Goal: Transaction & Acquisition: Purchase product/service

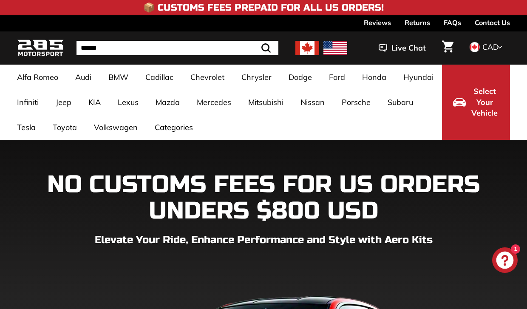
click at [479, 96] on span "Select Your Vehicle" at bounding box center [484, 102] width 29 height 33
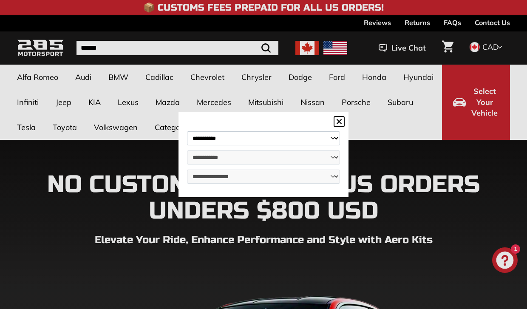
click at [275, 137] on div "**********" at bounding box center [263, 160] width 170 height 74
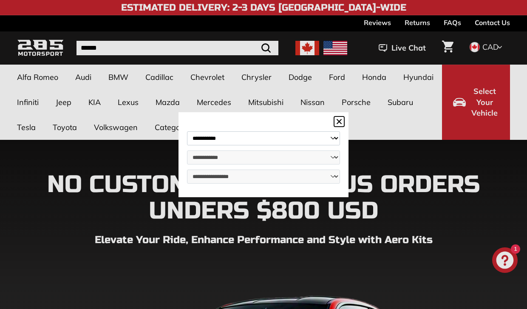
select select "**********"
select select "****"
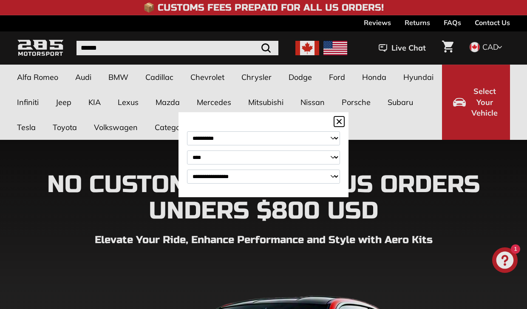
select select "**********"
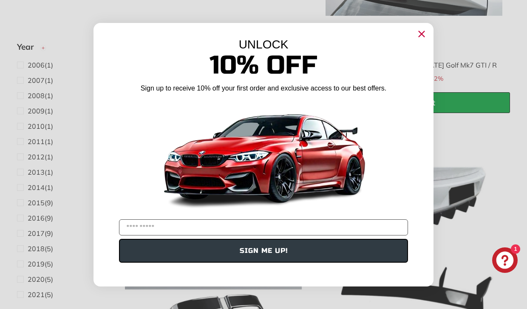
scroll to position [667, 0]
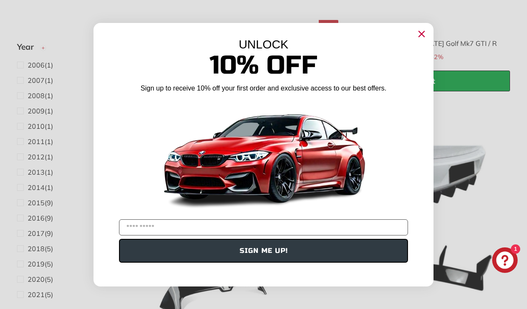
click at [424, 32] on circle "Close dialog" at bounding box center [421, 33] width 13 height 13
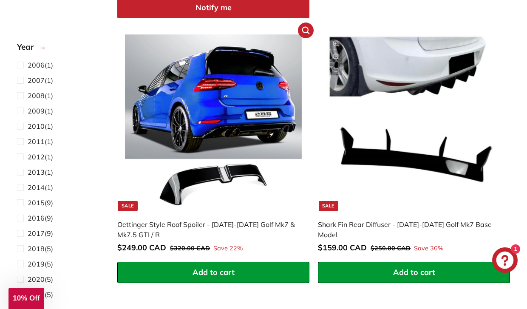
scroll to position [770, 0]
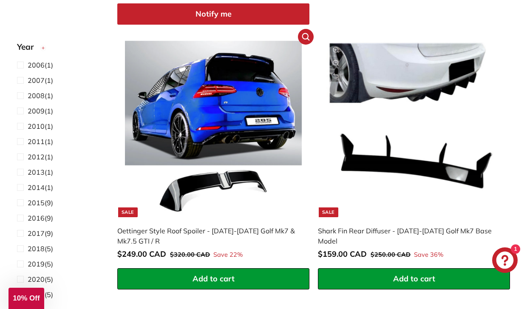
click at [248, 154] on img at bounding box center [213, 129] width 177 height 177
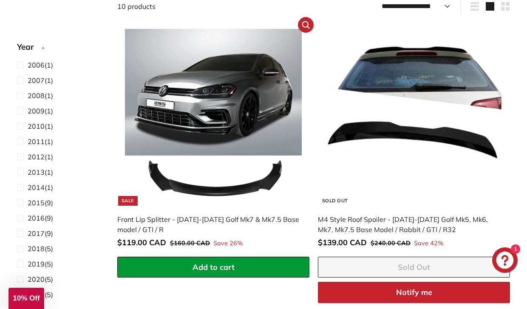
scroll to position [193, 0]
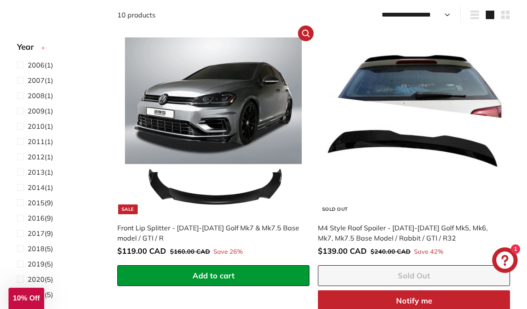
click at [234, 187] on img at bounding box center [213, 125] width 177 height 177
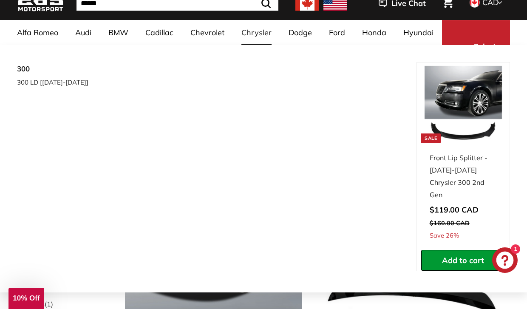
scroll to position [45, 0]
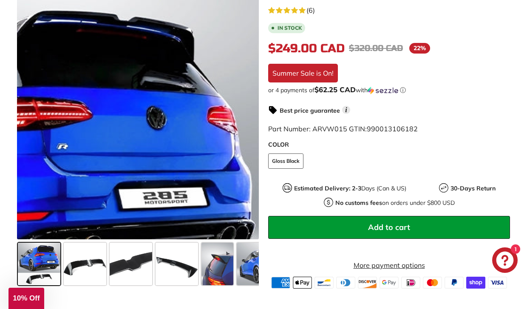
scroll to position [202, 0]
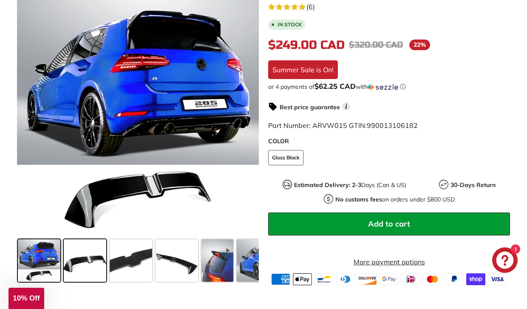
click at [89, 274] on span at bounding box center [85, 260] width 42 height 42
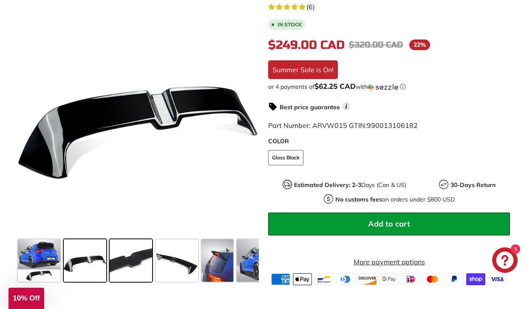
click at [115, 274] on span at bounding box center [131, 260] width 42 height 42
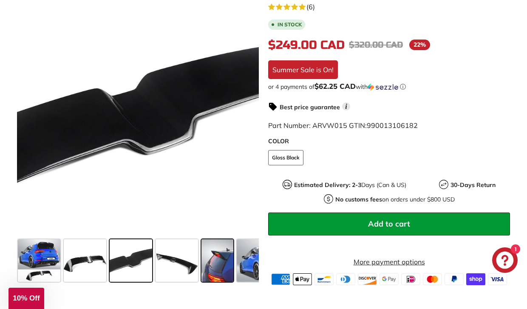
click at [209, 269] on span at bounding box center [217, 260] width 32 height 42
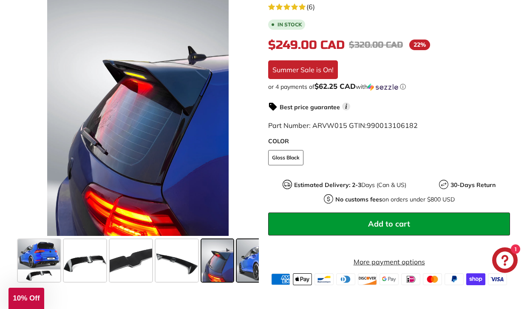
click at [247, 270] on span at bounding box center [269, 260] width 64 height 42
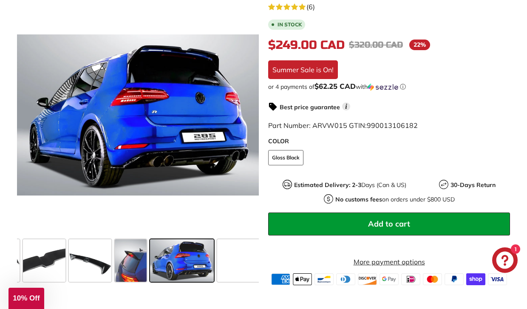
scroll to position [0, 89]
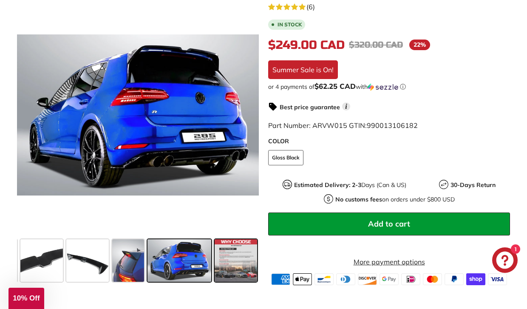
click at [243, 270] on span at bounding box center [235, 260] width 42 height 42
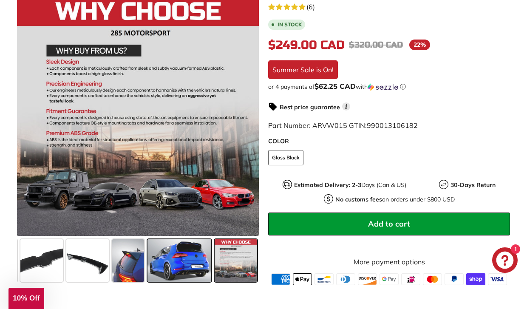
click at [180, 272] on span at bounding box center [179, 260] width 64 height 42
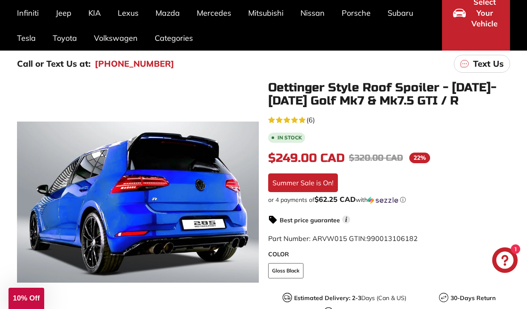
scroll to position [105, 0]
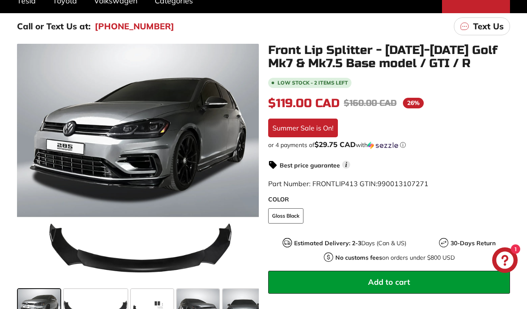
scroll to position [130, 0]
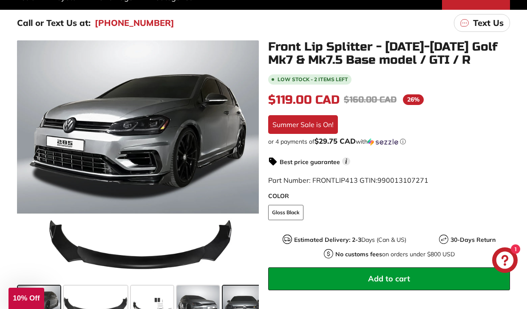
click at [240, 299] on span at bounding box center [244, 306] width 42 height 42
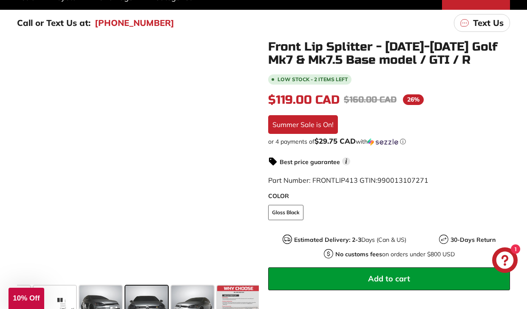
scroll to position [0, 100]
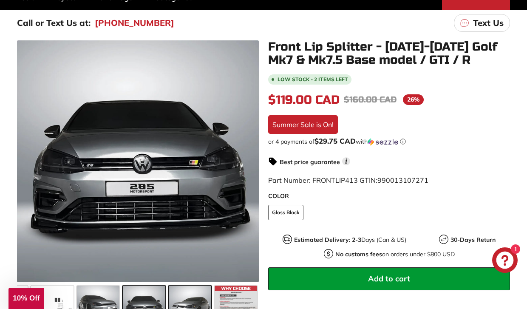
click at [200, 290] on span at bounding box center [190, 306] width 42 height 42
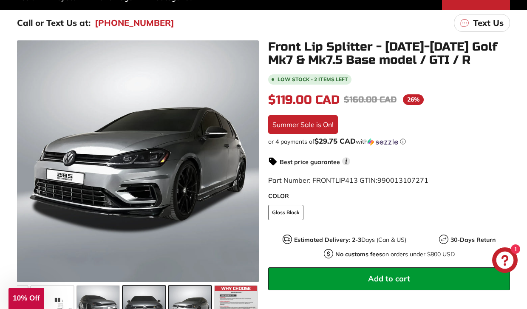
click at [137, 293] on span at bounding box center [144, 306] width 42 height 42
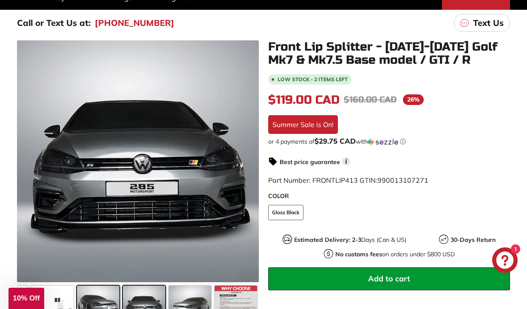
click at [110, 293] on span at bounding box center [98, 306] width 42 height 42
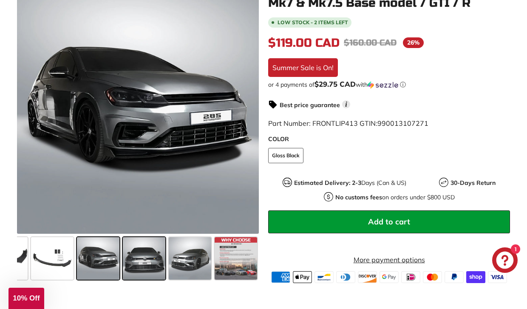
scroll to position [195, 0]
